Goal: Find specific page/section: Find specific page/section

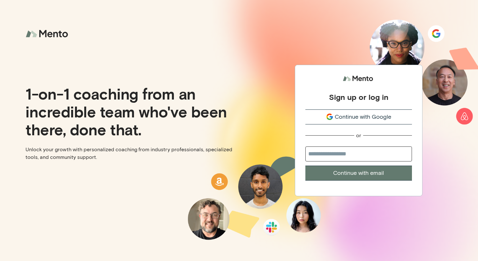
click at [352, 116] on span "Continue with Google" at bounding box center [362, 117] width 56 height 9
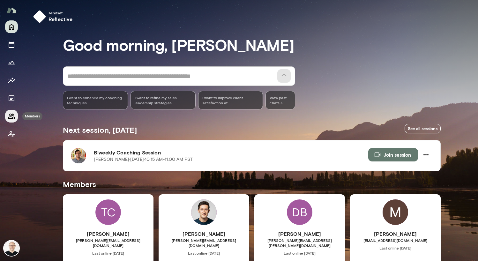
click at [8, 117] on icon "Members" at bounding box center [12, 116] width 8 height 8
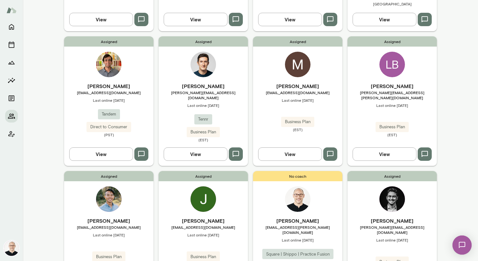
scroll to position [386, 0]
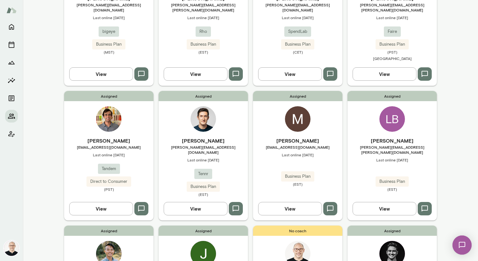
click at [100, 67] on button "View" at bounding box center [101, 73] width 64 height 13
